Goal: Information Seeking & Learning: Learn about a topic

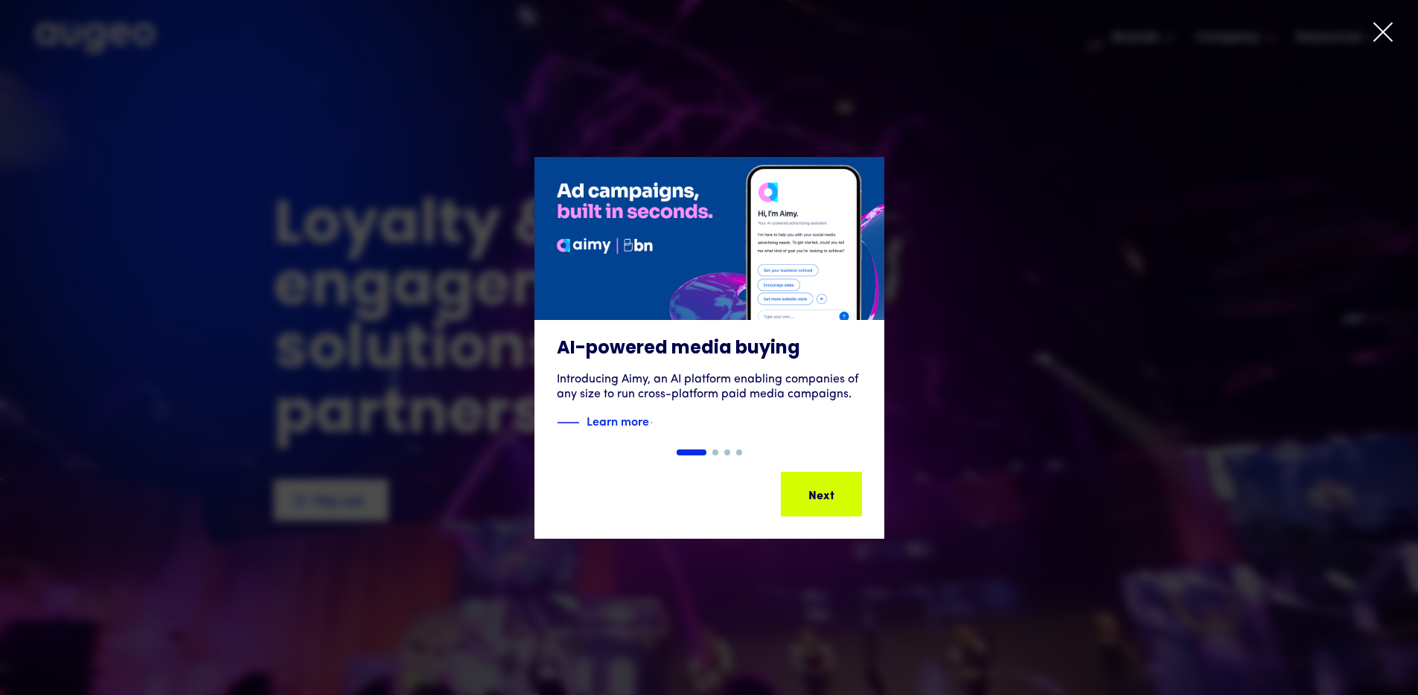
click at [1376, 36] on icon at bounding box center [1383, 32] width 22 height 22
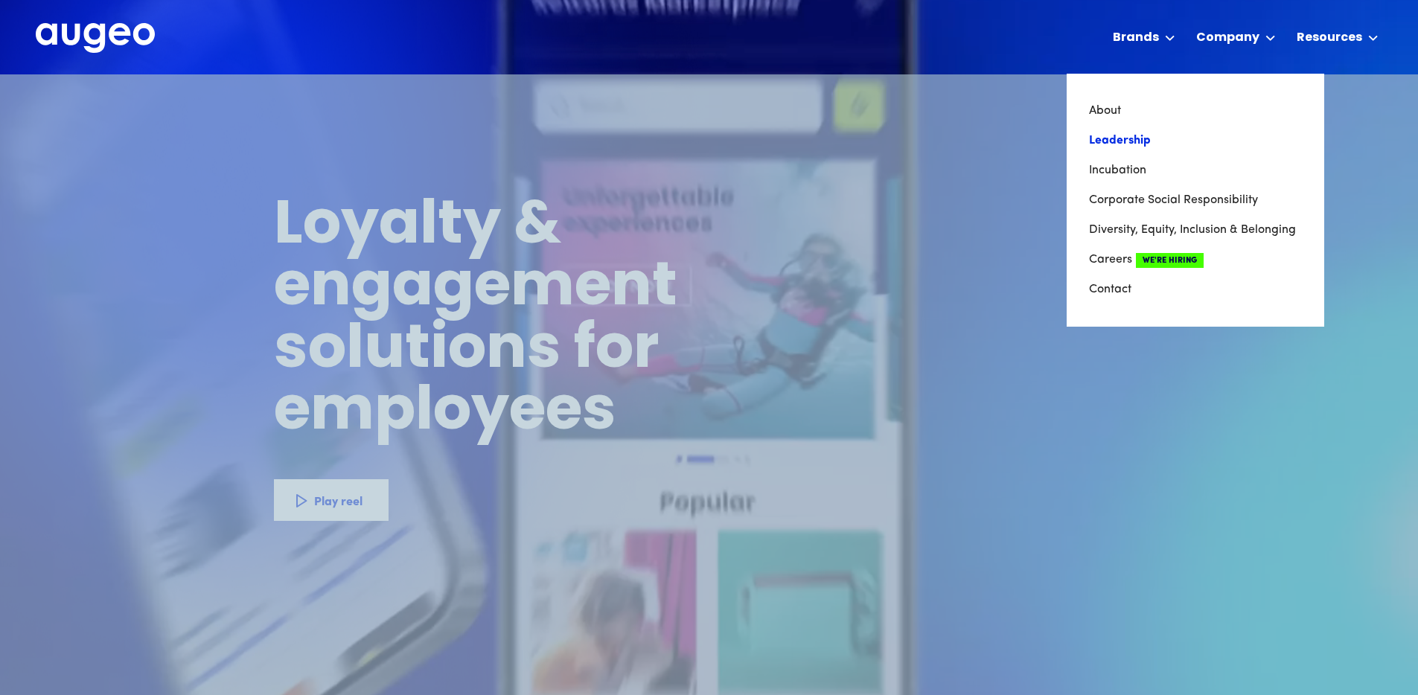
click at [1108, 142] on link "Leadership" at bounding box center [1195, 141] width 213 height 30
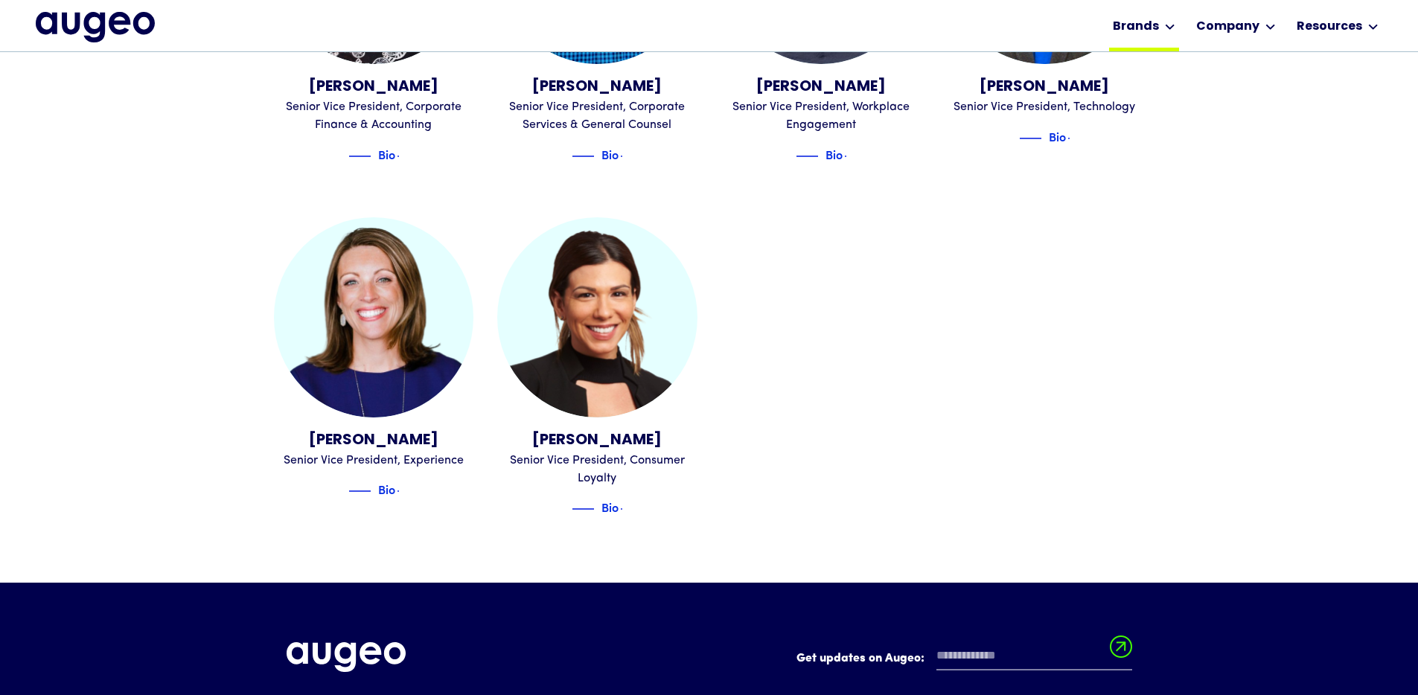
scroll to position [1822, 0]
